Goal: Entertainment & Leisure: Consume media (video, audio)

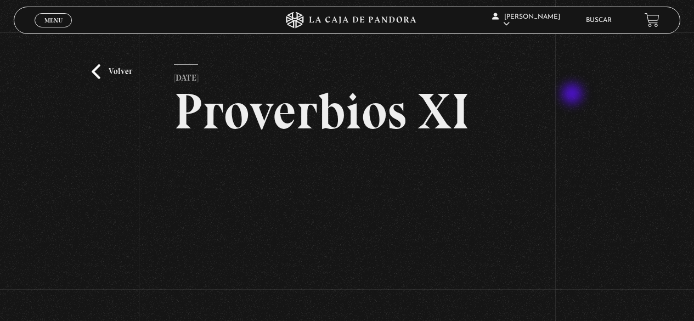
scroll to position [110, 0]
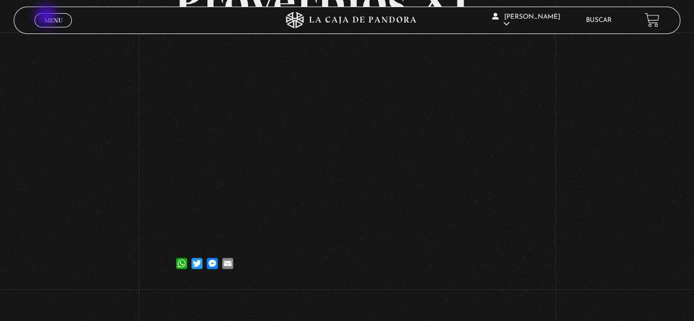
click at [47, 17] on span "Menu" at bounding box center [53, 20] width 18 height 7
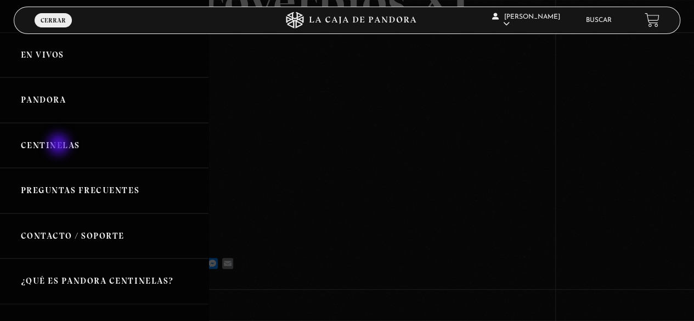
click at [60, 145] on link "Centinelas" at bounding box center [104, 146] width 208 height 46
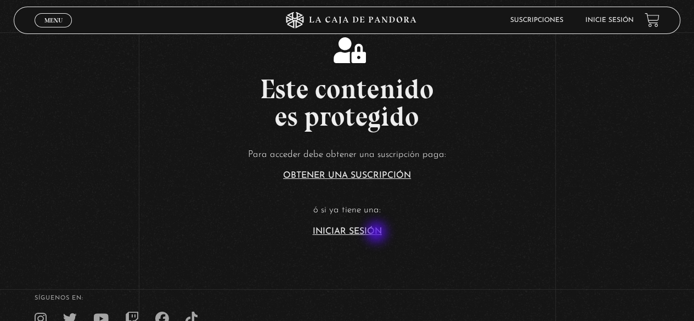
click at [377, 233] on link "Iniciar Sesión" at bounding box center [347, 231] width 69 height 9
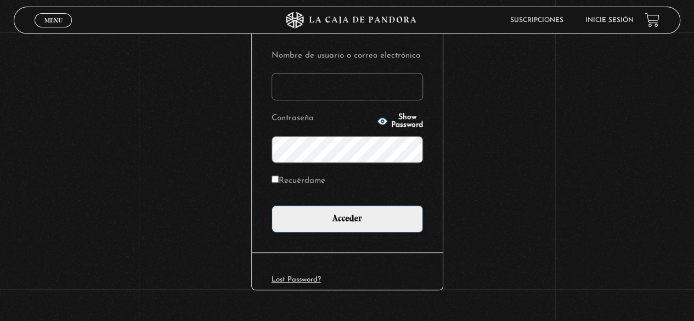
scroll to position [136, 0]
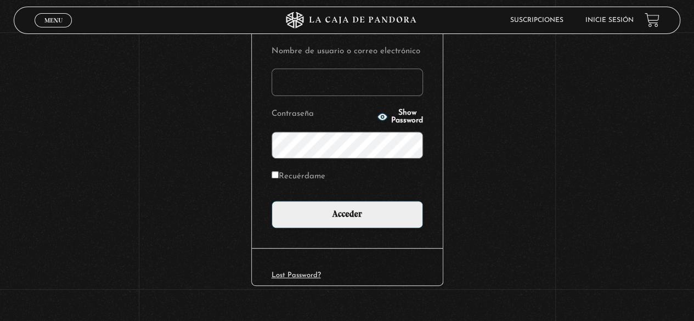
type input "[EMAIL_ADDRESS][DOMAIN_NAME]"
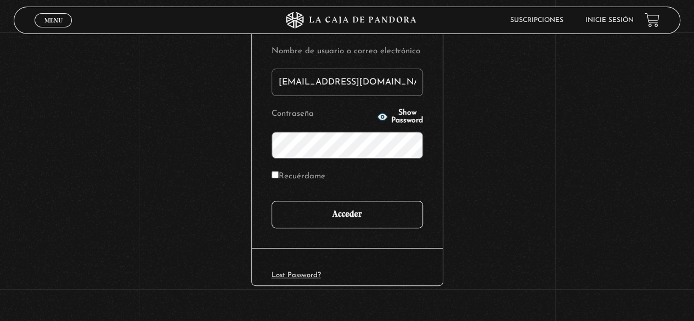
click at [350, 219] on input "Acceder" at bounding box center [347, 214] width 151 height 27
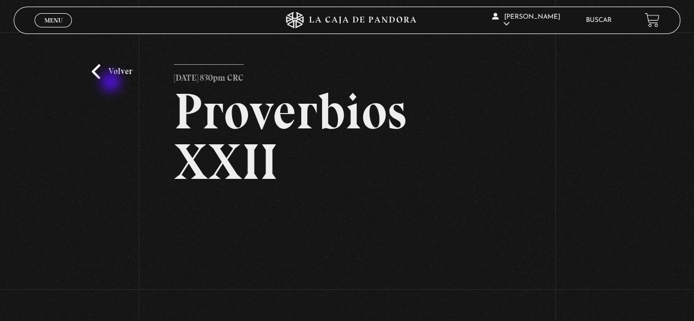
click at [112, 83] on div "Volver [DATE] 830pm CRC Proverbios XXII" at bounding box center [347, 226] width 694 height 388
drag, startPoint x: 61, startPoint y: 35, endPoint x: 55, endPoint y: 19, distance: 17.2
click at [55, 19] on div "Menu Cerrar Andrea Urbina Gamboa En vivos Pandora Centinelas Mi cuenta Salir Bu…" at bounding box center [347, 294] width 694 height 588
click at [55, 19] on span "Menu" at bounding box center [53, 20] width 18 height 7
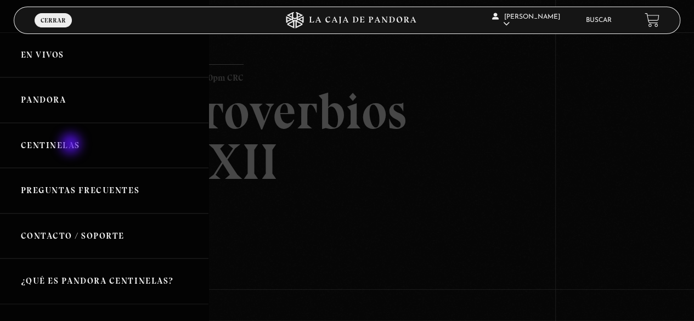
click at [72, 145] on link "Centinelas" at bounding box center [104, 146] width 208 height 46
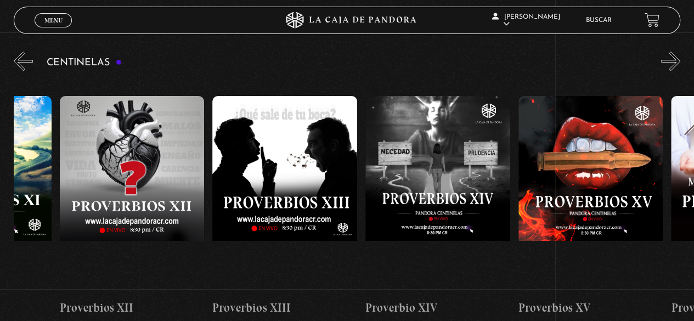
scroll to position [0, 2099]
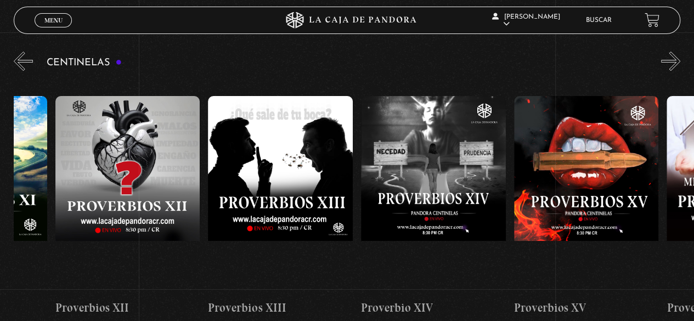
click at [430, 160] on figure at bounding box center [433, 195] width 145 height 198
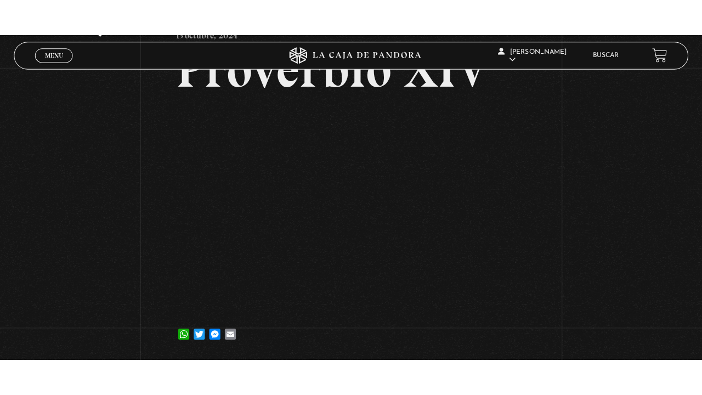
scroll to position [94, 0]
